Goal: Contribute content: Contribute content

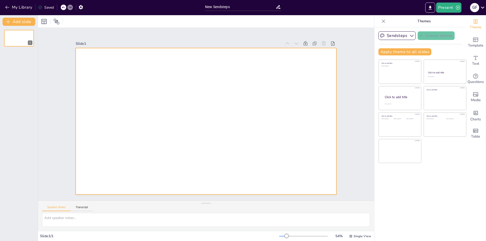
click at [124, 137] on div at bounding box center [206, 121] width 260 height 146
click at [225, 7] on input "New Sendsteps" at bounding box center [240, 6] width 71 height 7
drag, startPoint x: 236, startPoint y: 9, endPoint x: 203, endPoint y: 8, distance: 32.9
click at [203, 8] on div "New Sendsteps" at bounding box center [242, 6] width 81 height 12
type input "DIA DE LA PATRIA 6 DE AGOSTO"
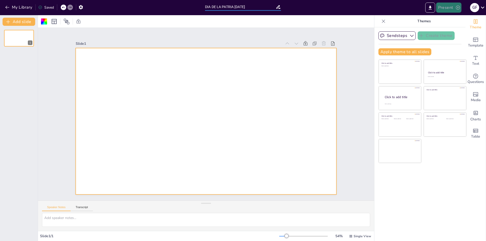
click at [448, 5] on button "Present" at bounding box center [448, 8] width 25 height 10
click at [453, 18] on font "Presentación de vista previa" at bounding box center [461, 19] width 42 height 4
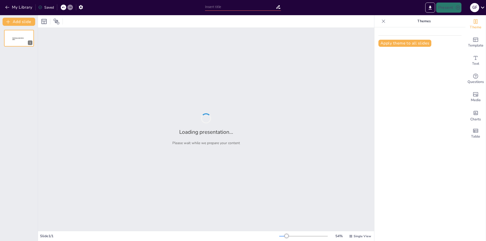
type input "DIA DE LA PATRIA 6 DE AGOSTO"
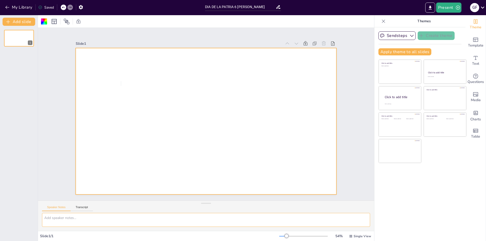
click at [52, 217] on textarea at bounding box center [206, 220] width 328 height 14
drag, startPoint x: 52, startPoint y: 217, endPoint x: 117, endPoint y: 221, distance: 64.4
click at [117, 221] on textarea at bounding box center [206, 220] width 328 height 14
click at [83, 207] on button "Transcript" at bounding box center [82, 209] width 23 height 6
click at [348, 208] on button "Google US English (en-US)" at bounding box center [332, 208] width 51 height 8
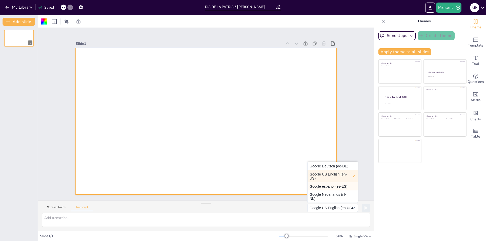
click at [325, 183] on button "Google español (es-ES)" at bounding box center [332, 186] width 50 height 8
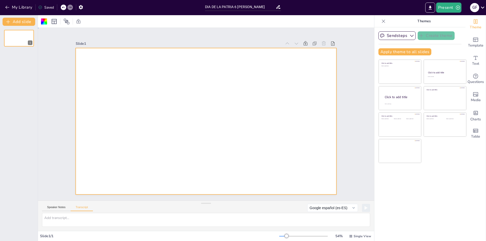
click at [248, 150] on div at bounding box center [204, 121] width 285 height 198
click at [409, 36] on icon "button" at bounding box center [411, 35] width 5 height 5
click at [260, 89] on div at bounding box center [198, 115] width 197 height 285
click at [26, 21] on button "Add slide" at bounding box center [19, 22] width 33 height 8
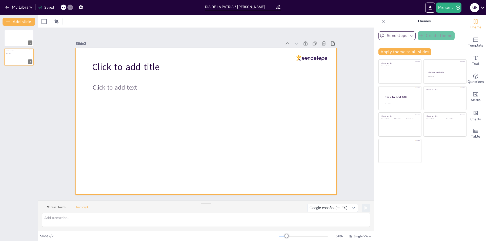
click at [152, 76] on div at bounding box center [211, 118] width 283 height 291
click at [27, 21] on button "Add slide" at bounding box center [19, 22] width 33 height 8
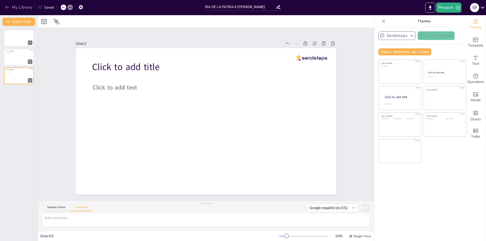
drag, startPoint x: 20, startPoint y: 7, endPoint x: 5, endPoint y: 7, distance: 15.4
click at [5, 7] on button "My Library" at bounding box center [19, 7] width 31 height 8
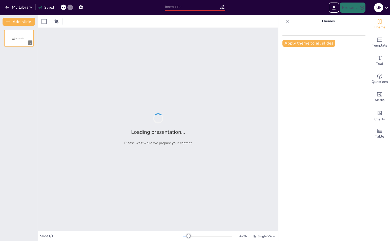
type input "New Sendsteps"
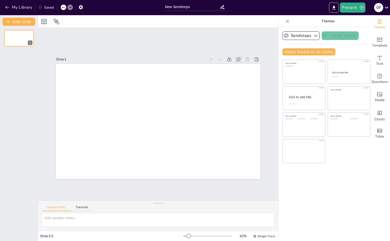
click at [245, 74] on icon at bounding box center [248, 77] width 6 height 6
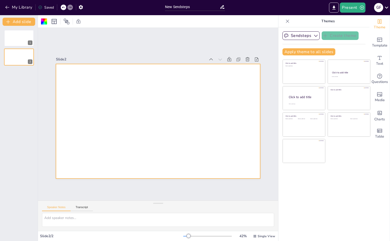
click at [241, 65] on icon at bounding box center [244, 68] width 6 height 6
click at [248, 84] on icon at bounding box center [251, 87] width 6 height 6
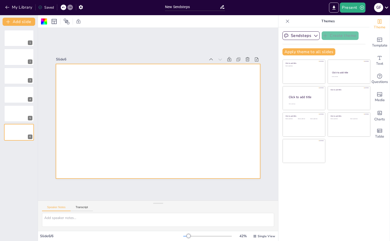
click at [245, 74] on icon at bounding box center [248, 77] width 6 height 6
click at [198, 201] on icon at bounding box center [195, 204] width 6 height 6
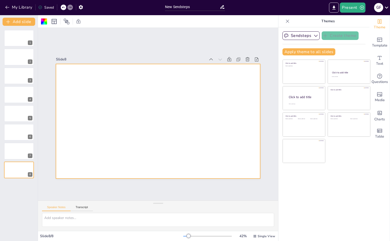
click at [162, 88] on div at bounding box center [158, 121] width 204 height 115
drag, startPoint x: 120, startPoint y: 100, endPoint x: 114, endPoint y: 93, distance: 9.1
drag, startPoint x: 95, startPoint y: 81, endPoint x: 144, endPoint y: 102, distance: 53.6
click at [144, 102] on div at bounding box center [158, 121] width 204 height 115
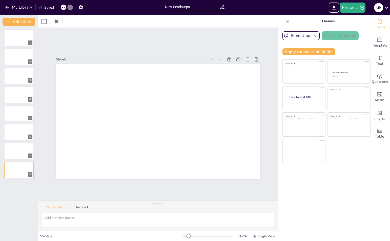
click at [250, 183] on div "Slide 1 Slide 2 Slide 3 Slide 4 Slide 5 Slide 6 Slide 7 Slide 8" at bounding box center [158, 113] width 290 height 255
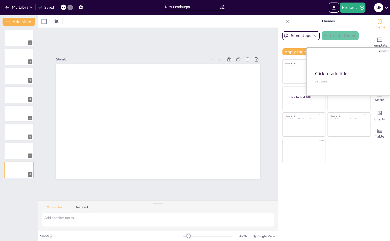
click at [331, 78] on div at bounding box center [348, 72] width 85 height 48
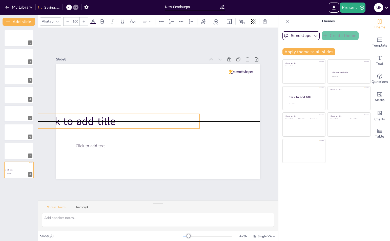
drag, startPoint x: 157, startPoint y: 123, endPoint x: 105, endPoint y: 117, distance: 52.4
click at [105, 117] on p "Click to add title" at bounding box center [120, 101] width 147 height 94
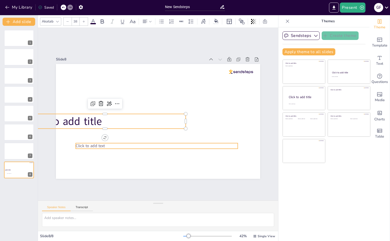
click at [120, 142] on p "Click to add text" at bounding box center [147, 143] width 156 height 55
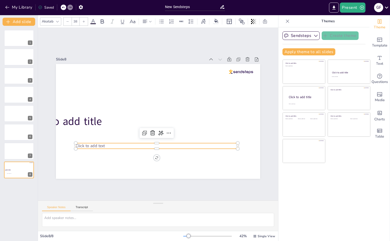
click at [132, 141] on div at bounding box center [153, 140] width 161 height 21
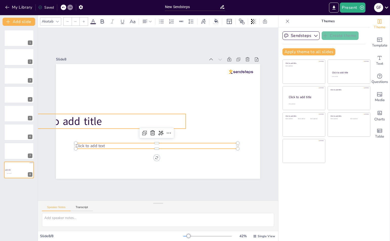
type input "100"
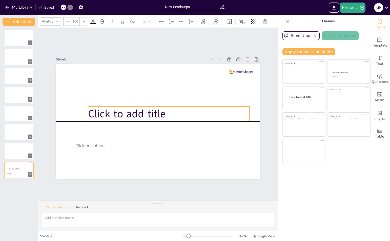
drag, startPoint x: 100, startPoint y: 120, endPoint x: 171, endPoint y: 112, distance: 71.5
click at [171, 112] on p "Click to add title" at bounding box center [168, 115] width 162 height 32
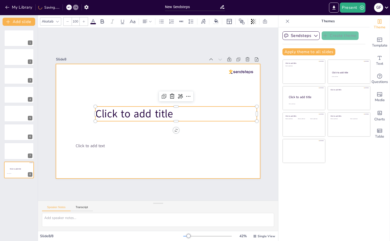
click at [156, 136] on div at bounding box center [157, 121] width 215 height 136
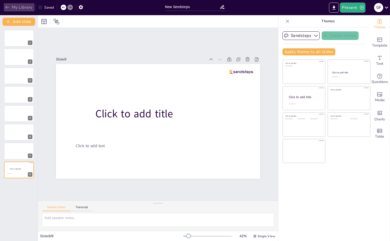
click at [6, 6] on icon "button" at bounding box center [7, 7] width 5 height 5
